Goal: Task Accomplishment & Management: Manage account settings

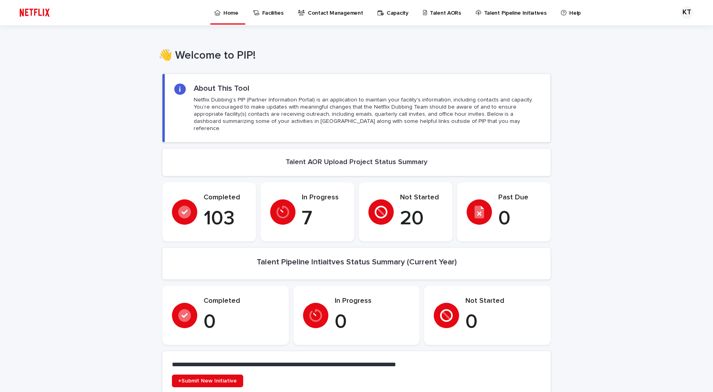
click at [223, 11] on p "Home" at bounding box center [230, 8] width 15 height 17
click at [271, 8] on p "Facilities" at bounding box center [272, 8] width 21 height 17
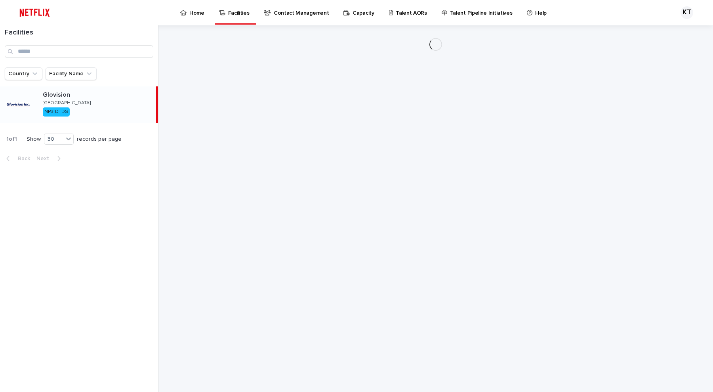
click at [202, 13] on p "Home" at bounding box center [196, 8] width 15 height 17
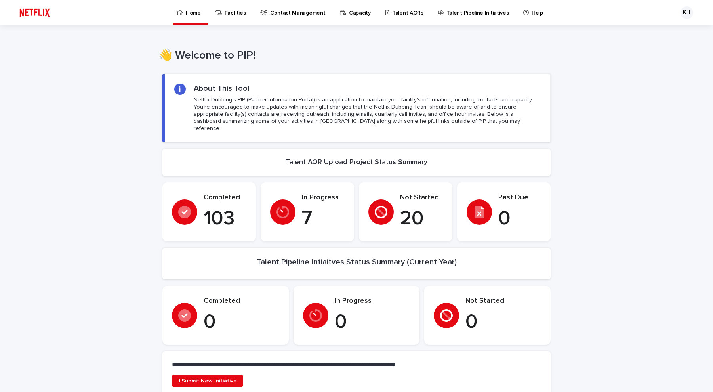
click at [349, 15] on p "Capacity" at bounding box center [360, 8] width 22 height 17
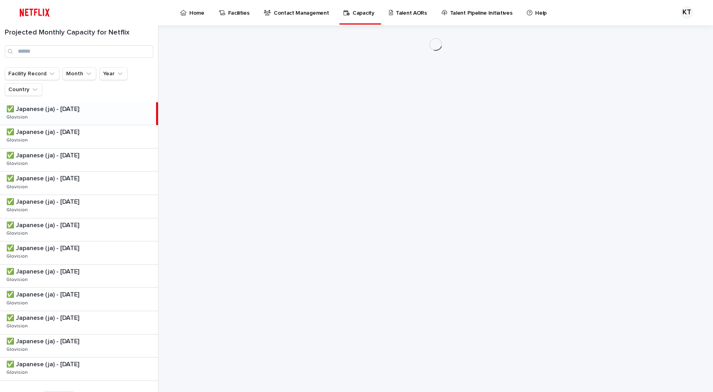
click at [288, 18] on link "Contact Management" at bounding box center [297, 12] width 69 height 25
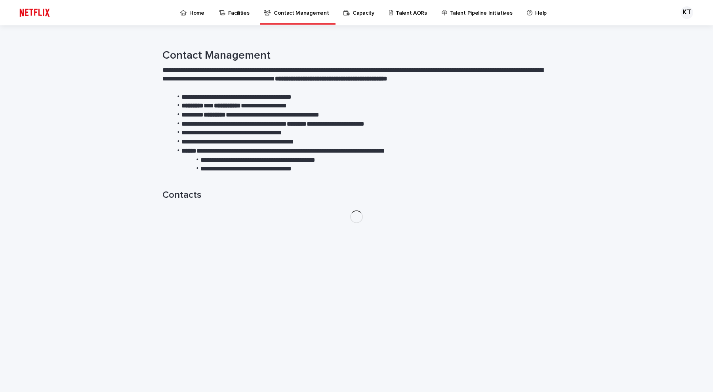
click at [222, 15] on div "Facilities" at bounding box center [235, 8] width 35 height 17
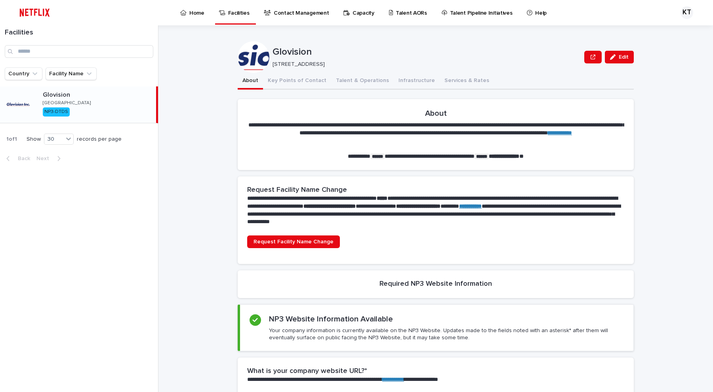
click at [417, 9] on p "Talent AORs" at bounding box center [411, 8] width 31 height 17
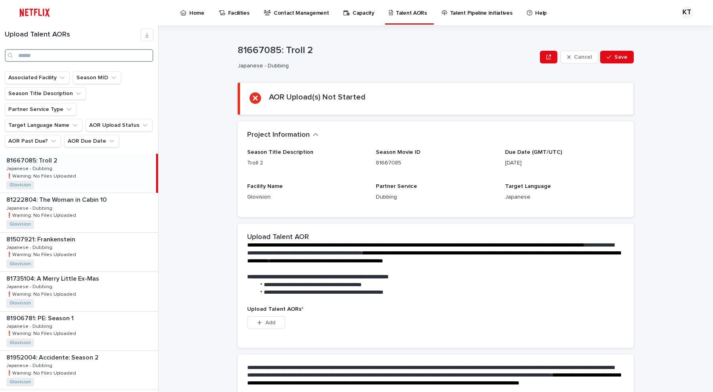
click at [50, 53] on input "Search" at bounding box center [79, 55] width 149 height 13
click at [95, 135] on button "AOR Due Date" at bounding box center [91, 141] width 55 height 13
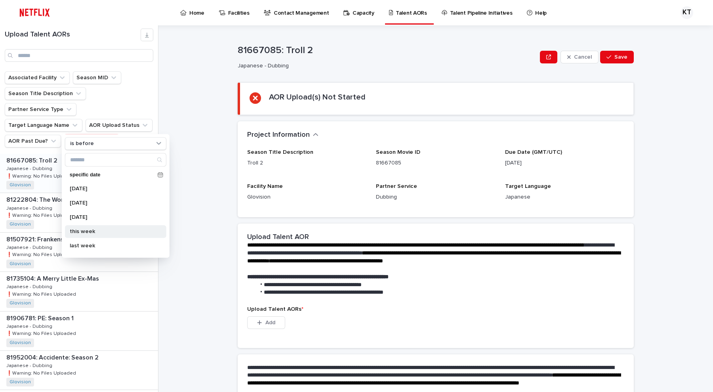
click at [107, 233] on p "this week" at bounding box center [112, 232] width 84 height 6
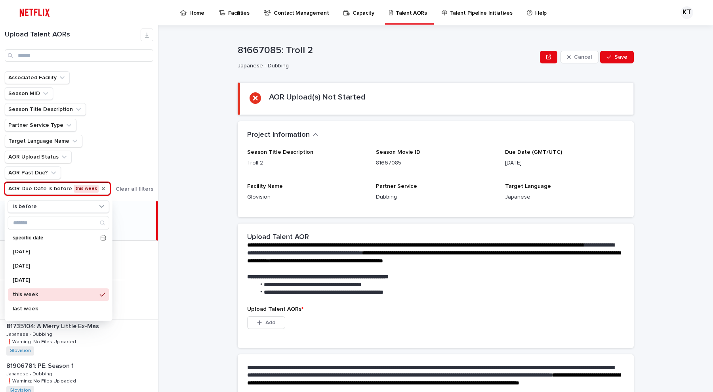
click at [100, 190] on icon "AOR Due Date" at bounding box center [103, 188] width 6 height 6
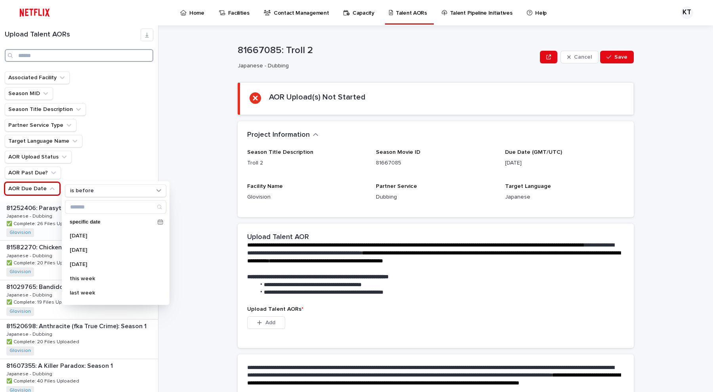
click at [80, 56] on input "Search" at bounding box center [79, 55] width 149 height 13
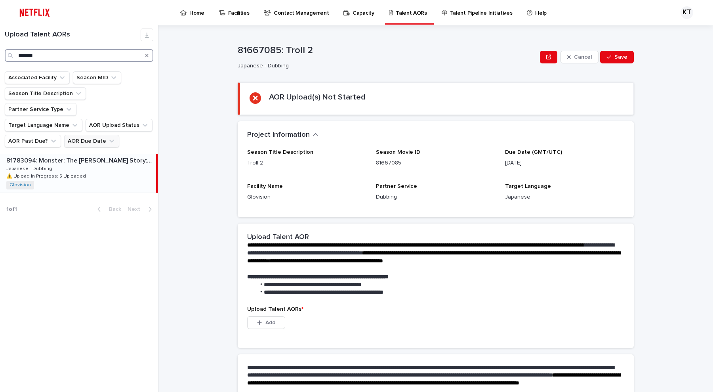
type input "*******"
click at [94, 161] on div "81783094: Monster: The [PERSON_NAME] Story: Season 1 81783094: Monster: The [PE…" at bounding box center [78, 173] width 156 height 39
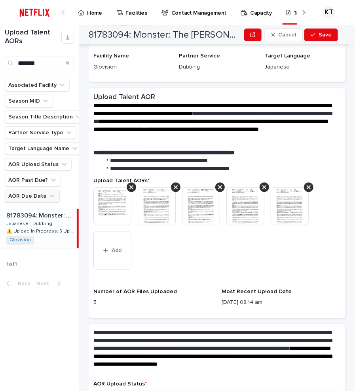
scroll to position [161, 0]
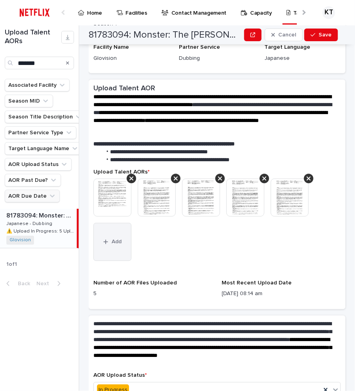
click at [113, 239] on span "Add" at bounding box center [117, 242] width 10 height 6
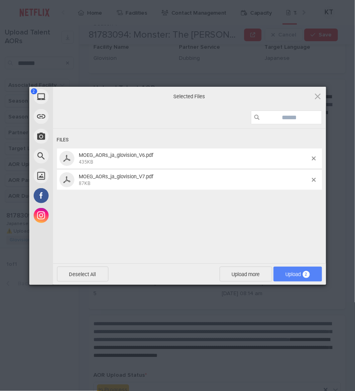
click at [293, 274] on span "Upload 2" at bounding box center [298, 274] width 24 height 6
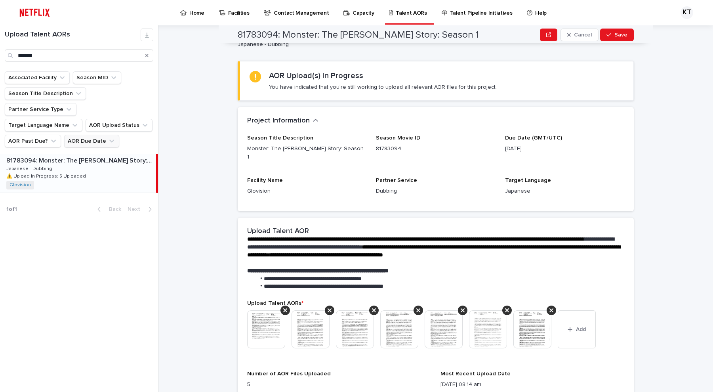
scroll to position [0, 0]
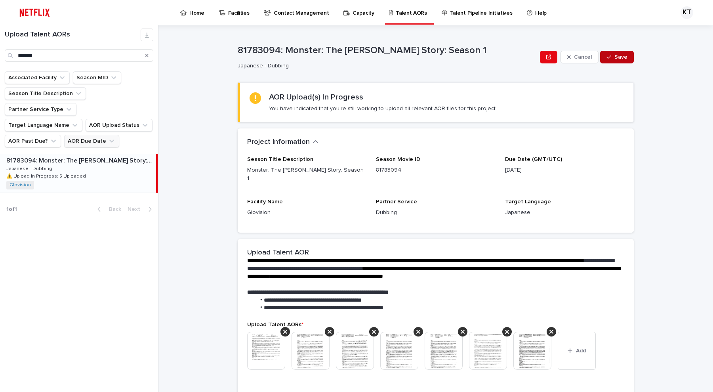
click at [614, 57] on span "Save" at bounding box center [620, 57] width 13 height 6
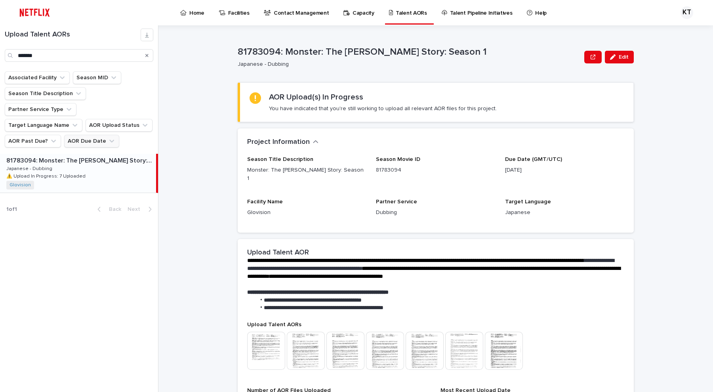
scroll to position [143, 0]
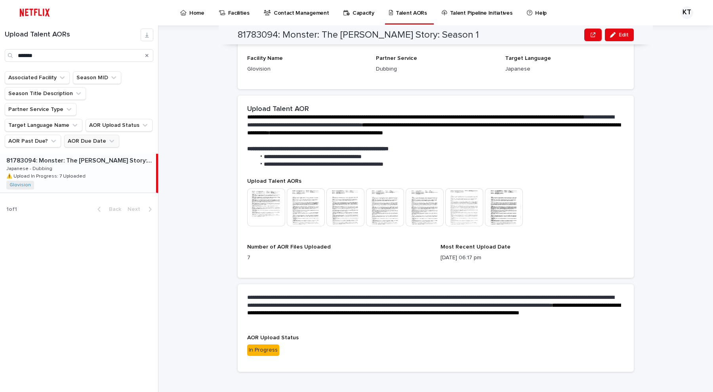
click at [267, 344] on div "In Progress" at bounding box center [263, 349] width 32 height 11
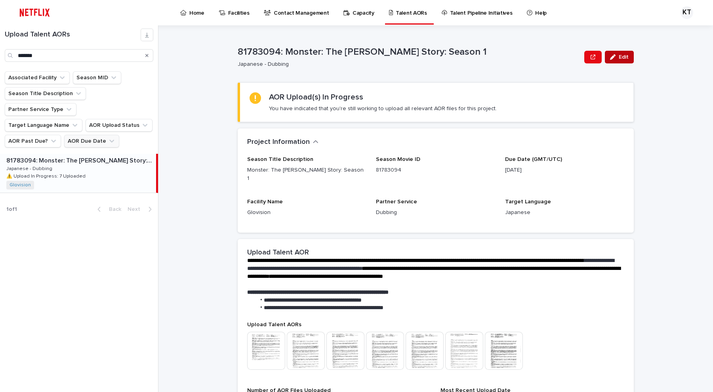
click at [627, 52] on button "Edit" at bounding box center [619, 57] width 29 height 13
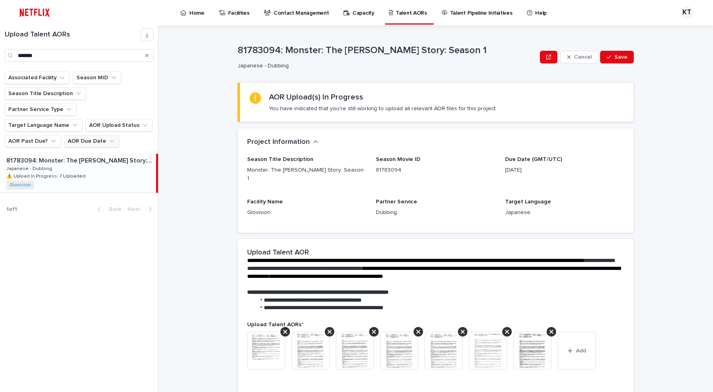
scroll to position [152, 0]
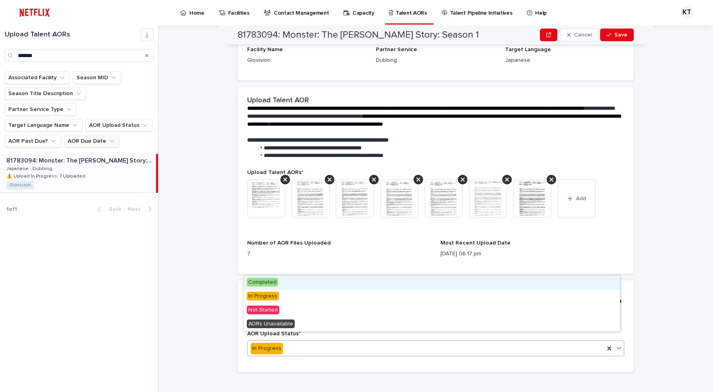
click at [386, 342] on div "In Progress" at bounding box center [426, 348] width 357 height 13
click at [314, 288] on div "Completed" at bounding box center [432, 283] width 376 height 14
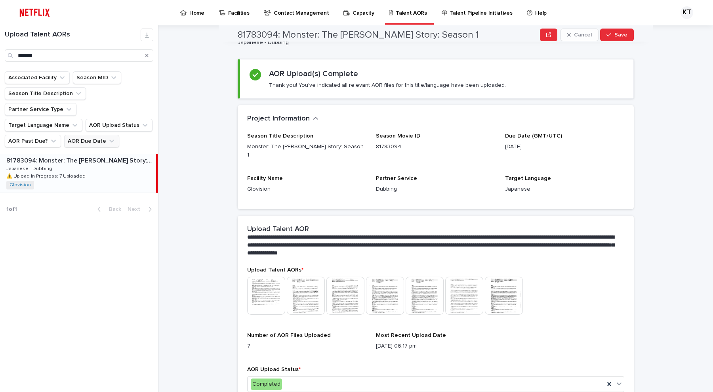
scroll to position [0, 0]
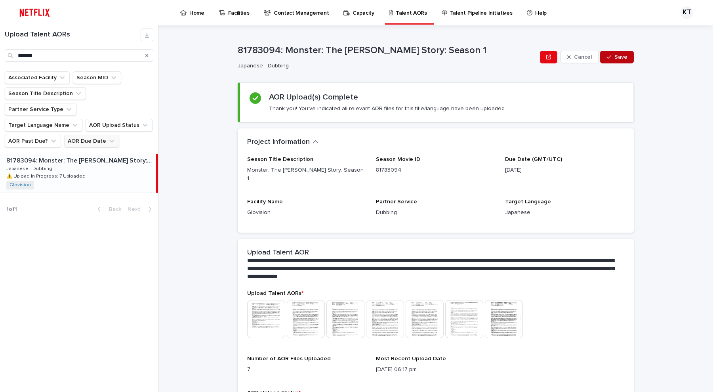
click at [626, 63] on button "Save" at bounding box center [617, 57] width 34 height 13
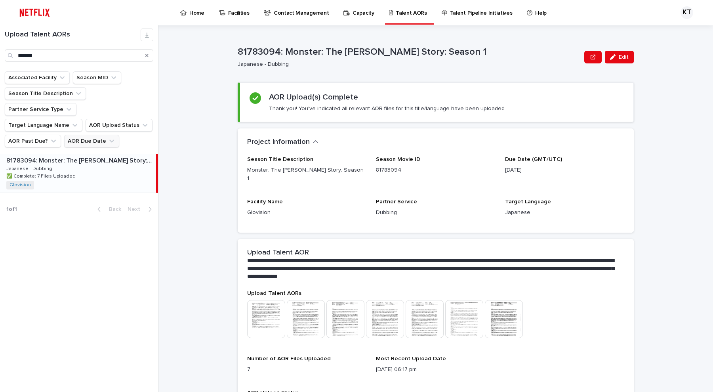
drag, startPoint x: 99, startPoint y: 275, endPoint x: 109, endPoint y: 268, distance: 11.4
click at [99, 275] on div "Upload Talent AORs ******* Associated Facility Season MID Season Title Descript…" at bounding box center [79, 208] width 158 height 366
